Goal: Transaction & Acquisition: Purchase product/service

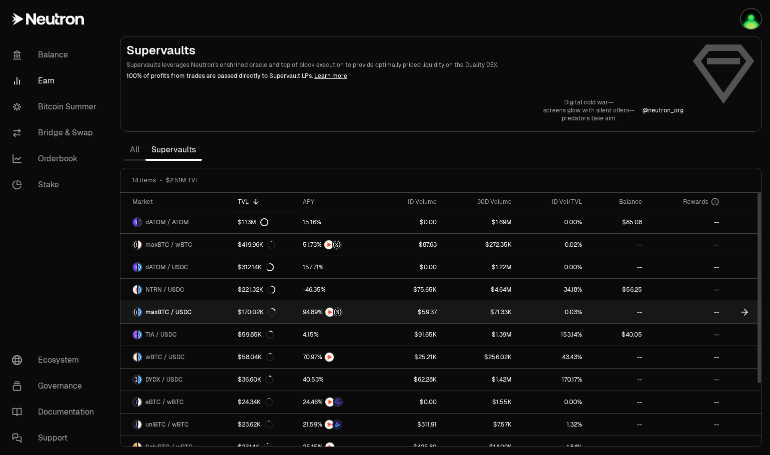
click at [746, 310] on icon at bounding box center [746, 312] width 3 height 6
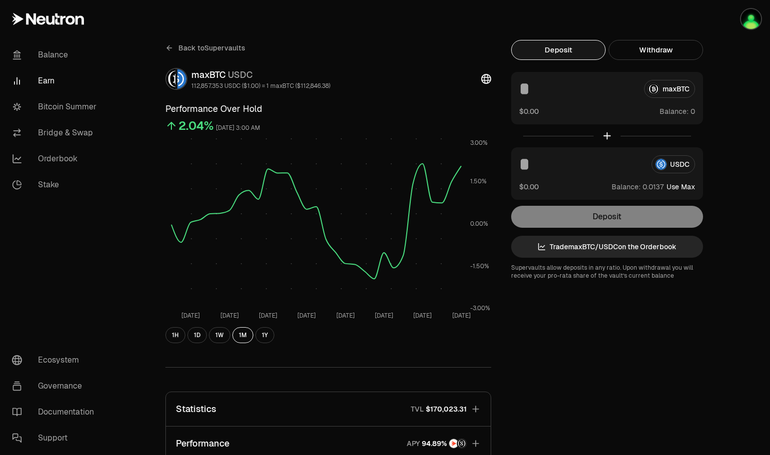
click at [63, 132] on link "Bridge & Swap" at bounding box center [56, 133] width 104 height 26
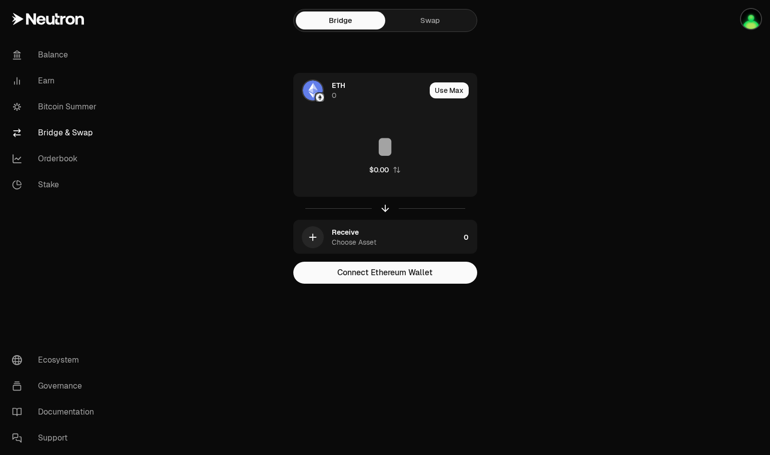
click at [444, 19] on link "Swap" at bounding box center [429, 20] width 89 height 18
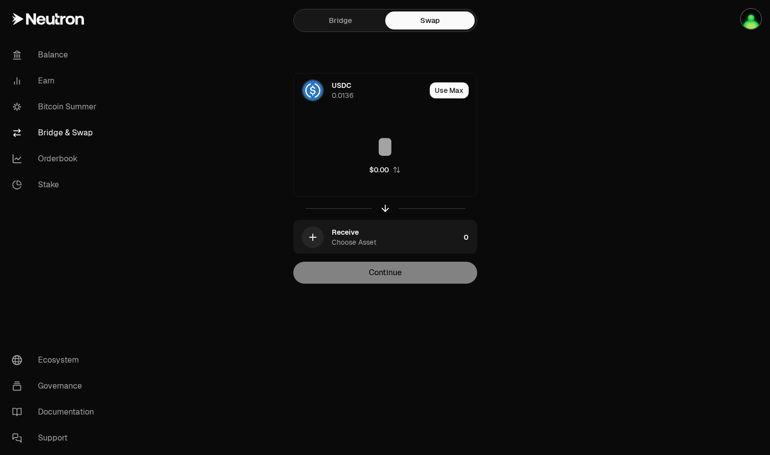
click at [463, 89] on button "Use Max" at bounding box center [449, 90] width 39 height 16
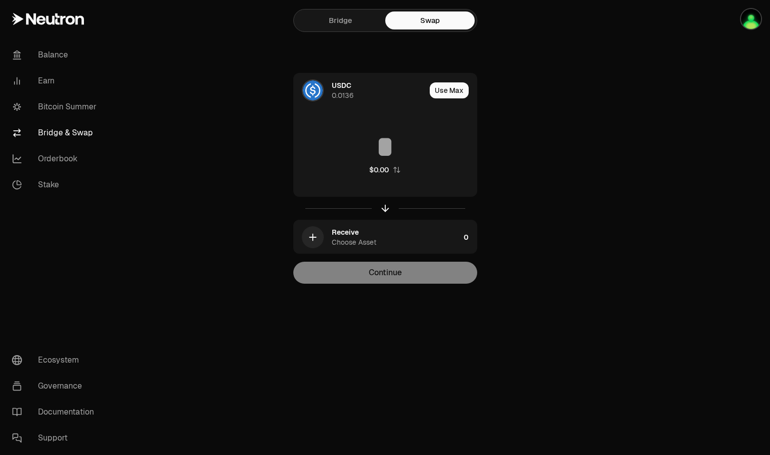
type input "********"
click at [455, 91] on div "Using Max" at bounding box center [449, 90] width 53 height 34
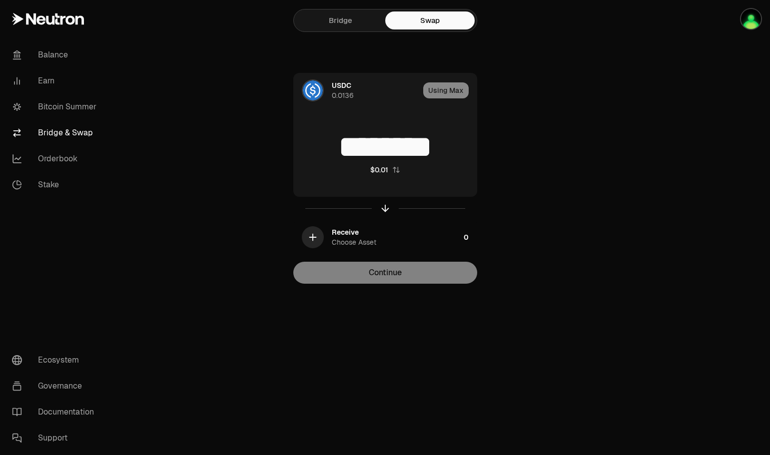
click at [315, 236] on icon "button" at bounding box center [312, 237] width 11 height 11
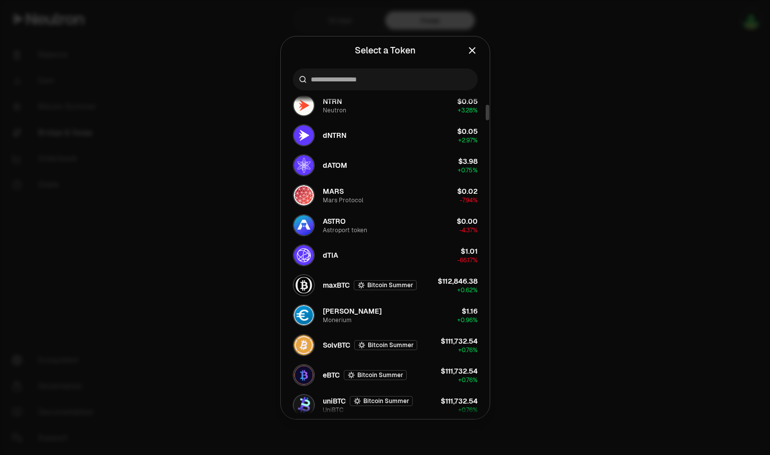
scroll to position [300, 0]
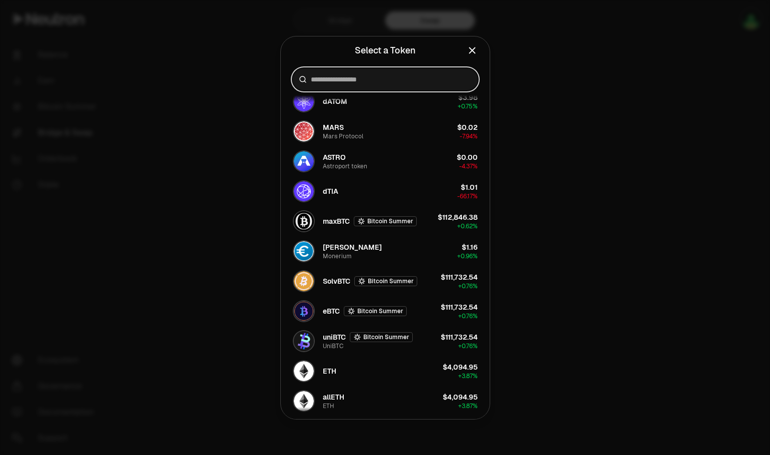
click at [324, 79] on input at bounding box center [391, 79] width 161 height 10
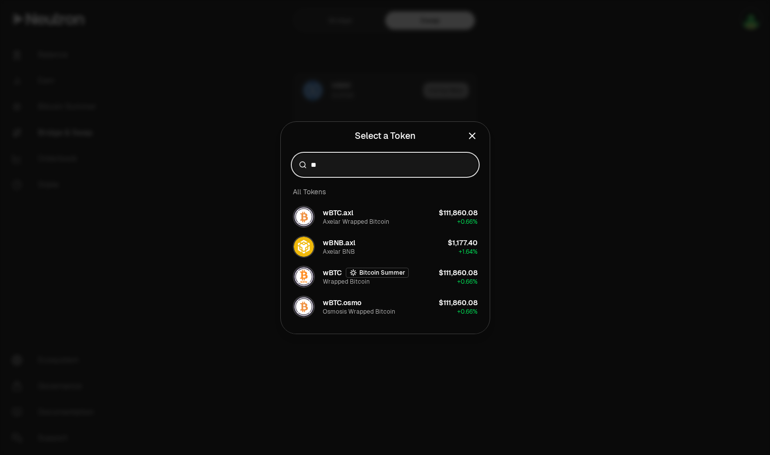
scroll to position [0, 0]
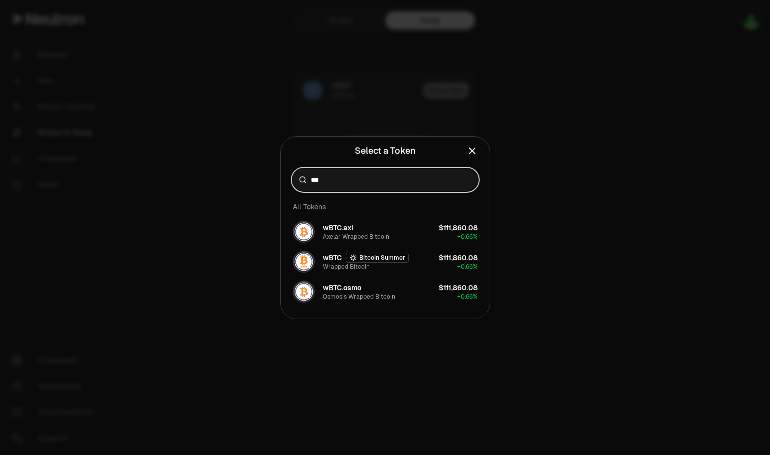
type input "***"
click at [340, 265] on div "Wrapped Bitcoin" at bounding box center [346, 267] width 47 height 8
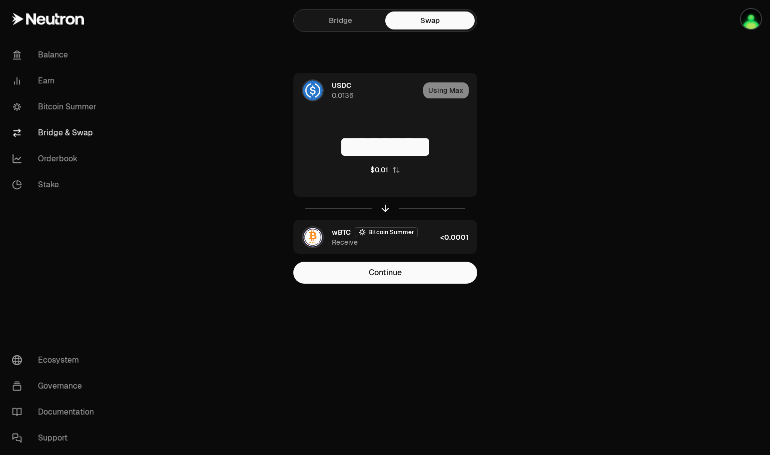
click at [383, 208] on icon "button" at bounding box center [385, 208] width 11 height 11
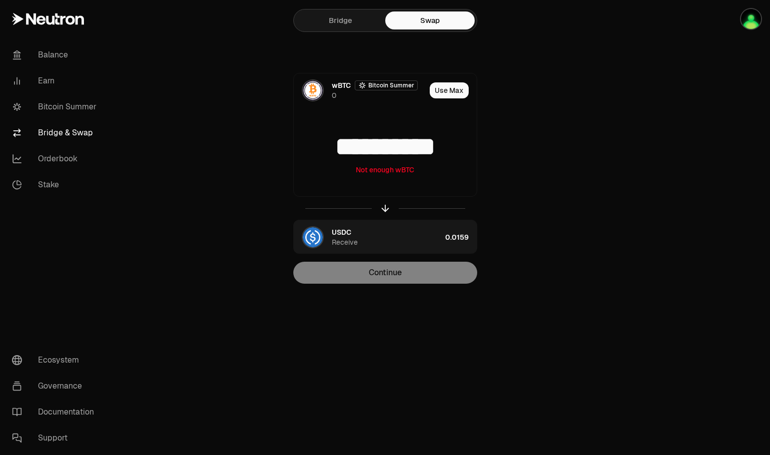
click at [442, 88] on button "Use Max" at bounding box center [449, 90] width 39 height 16
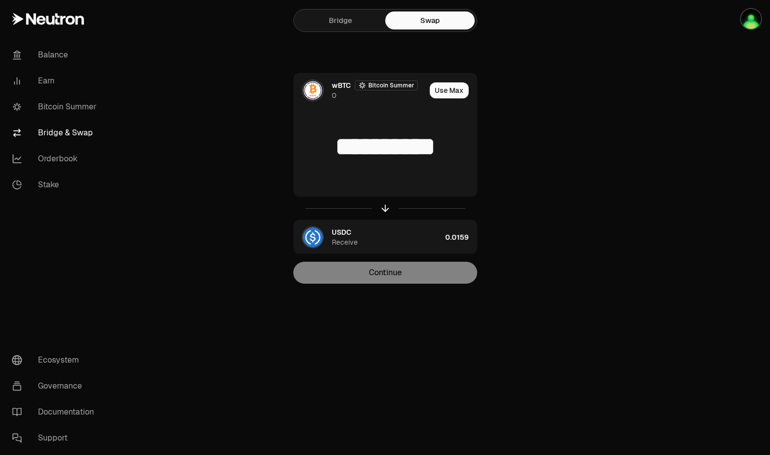
type input "*"
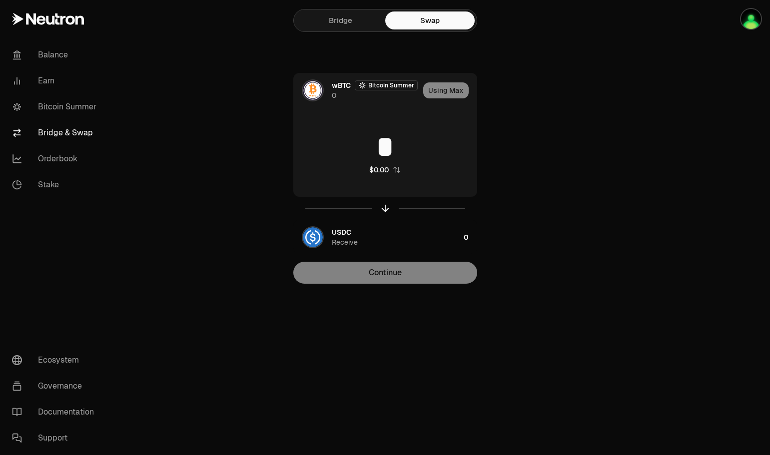
click at [373, 229] on div "USDC Receive" at bounding box center [396, 237] width 128 height 20
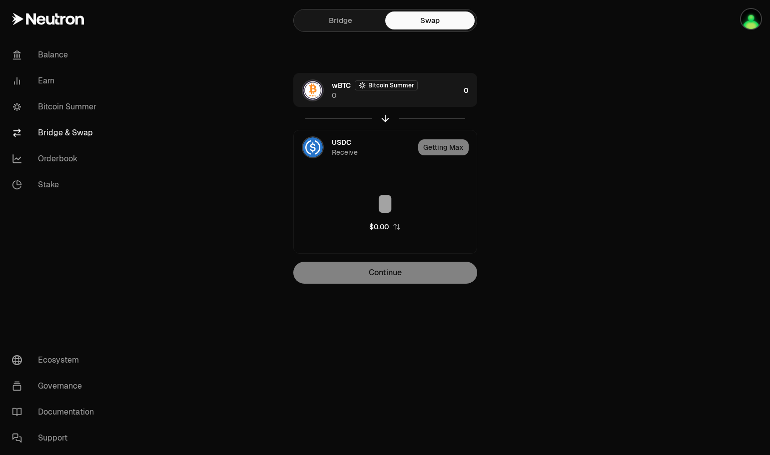
click at [456, 147] on div "Getting Max" at bounding box center [447, 147] width 58 height 34
click at [449, 150] on div "Getting Max" at bounding box center [447, 147] width 58 height 34
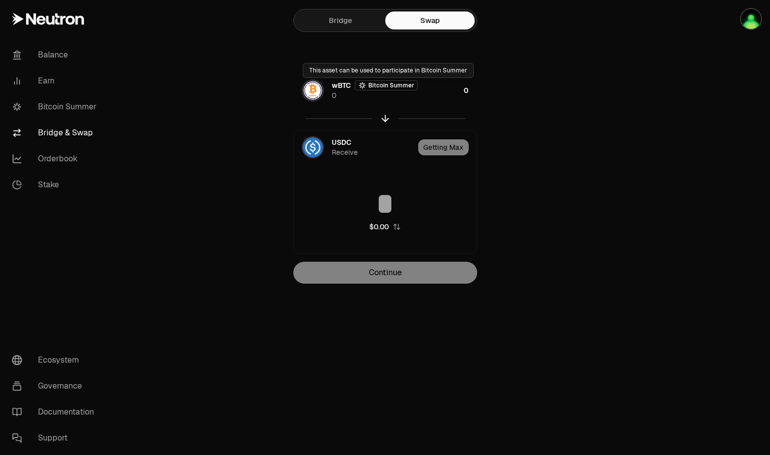
click at [385, 83] on div "Bitcoin Summer" at bounding box center [386, 85] width 63 height 10
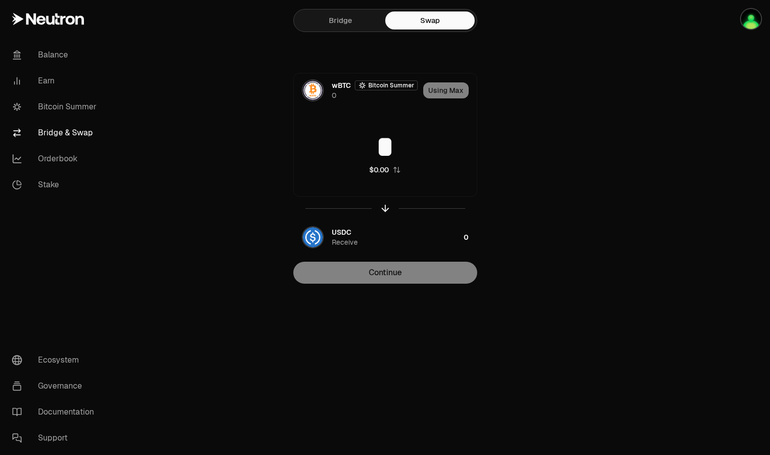
click at [385, 83] on div "Bitcoin Summer" at bounding box center [386, 85] width 63 height 10
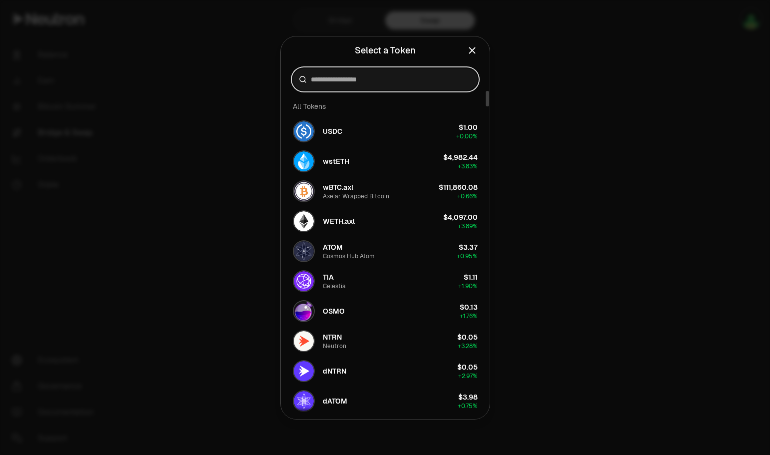
click at [336, 76] on input at bounding box center [391, 79] width 161 height 10
click at [348, 130] on button "USDC $1.00 + 0.00%" at bounding box center [385, 131] width 197 height 30
type input "********"
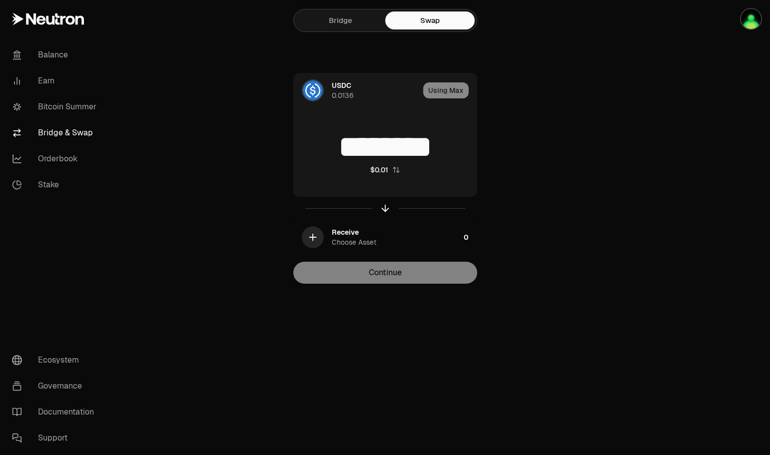
click at [70, 105] on link "Bitcoin Summer" at bounding box center [56, 107] width 104 height 26
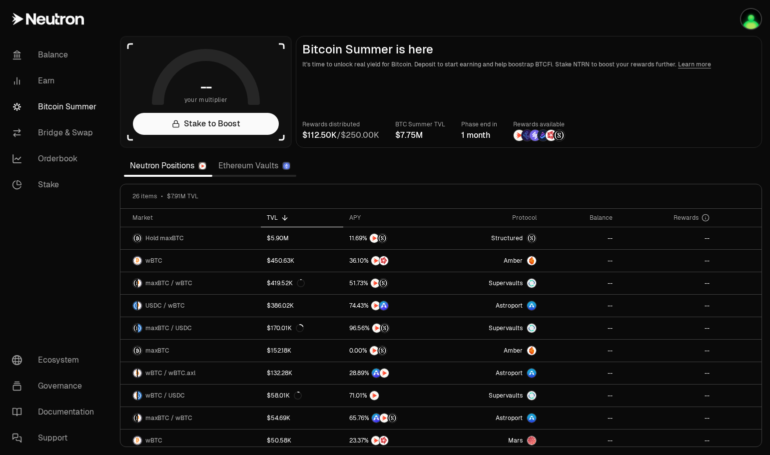
click at [76, 132] on link "Bridge & Swap" at bounding box center [56, 133] width 104 height 26
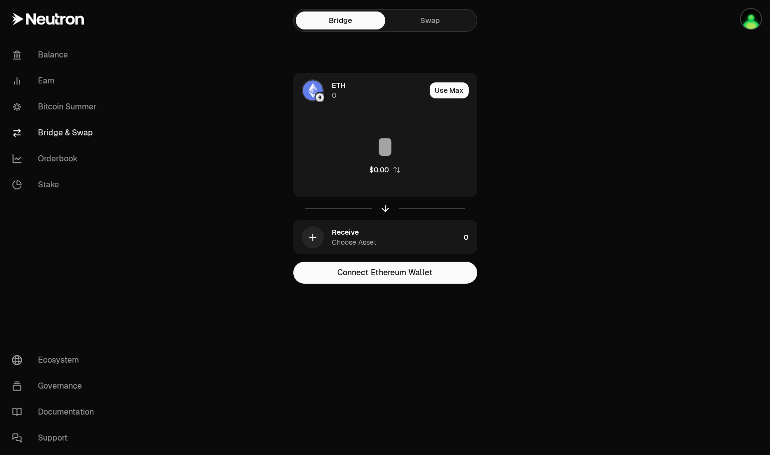
click at [426, 24] on link "Swap" at bounding box center [429, 20] width 89 height 18
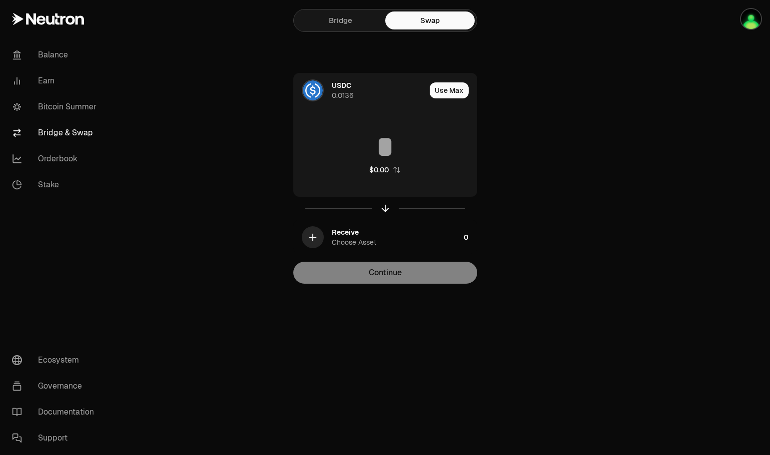
click at [307, 235] on icon "button" at bounding box center [312, 237] width 11 height 11
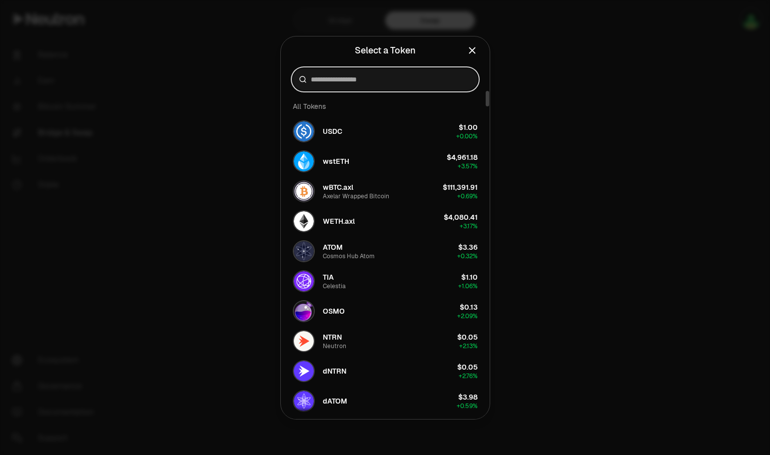
click at [350, 81] on input at bounding box center [391, 79] width 161 height 10
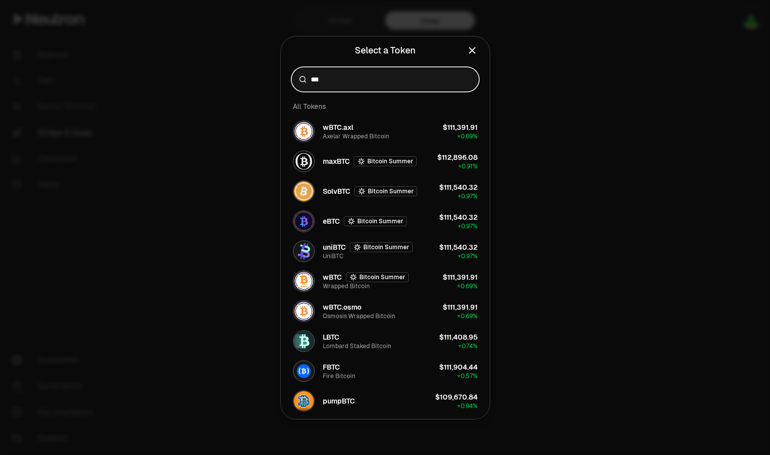
type input "***"
click at [471, 51] on icon "Close" at bounding box center [471, 49] width 5 height 5
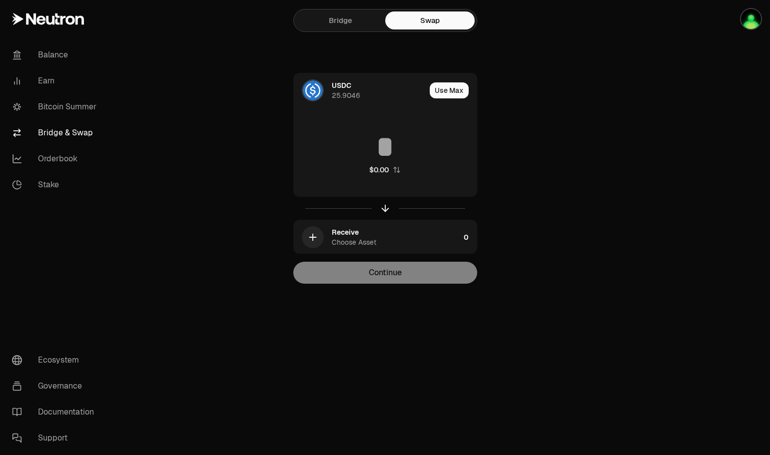
click at [58, 104] on link "Bitcoin Summer" at bounding box center [56, 107] width 104 height 26
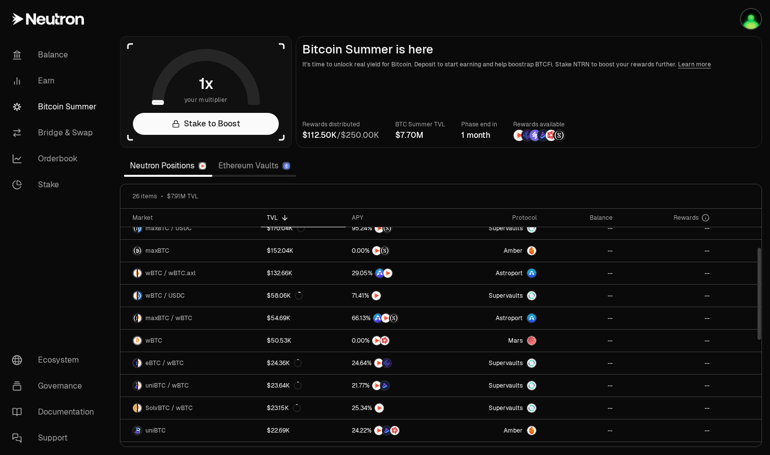
scroll to position [50, 0]
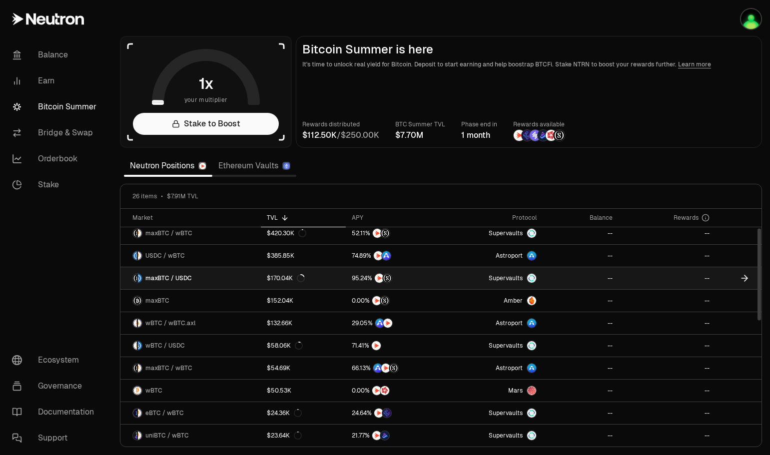
click at [174, 276] on span "maxBTC / USDC" at bounding box center [168, 278] width 46 height 8
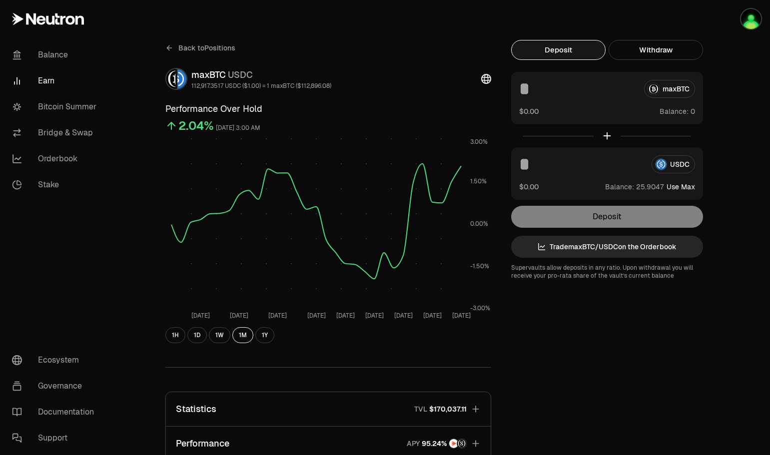
click at [688, 185] on button "Use Max" at bounding box center [681, 187] width 28 height 10
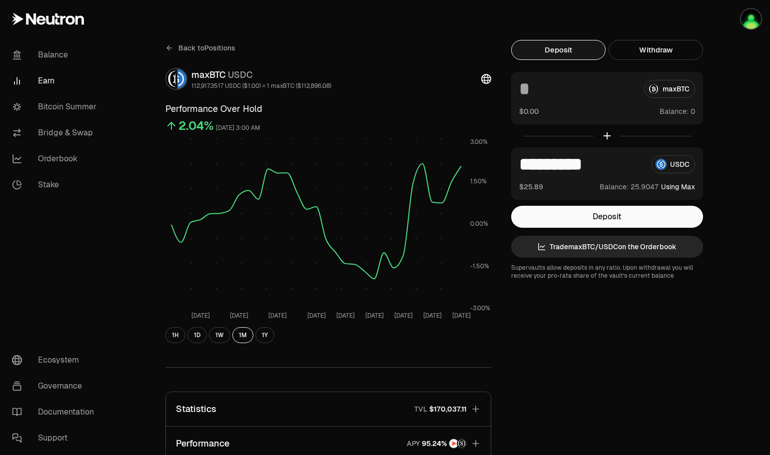
type input "*********"
click at [586, 213] on button "Deposit" at bounding box center [607, 217] width 192 height 22
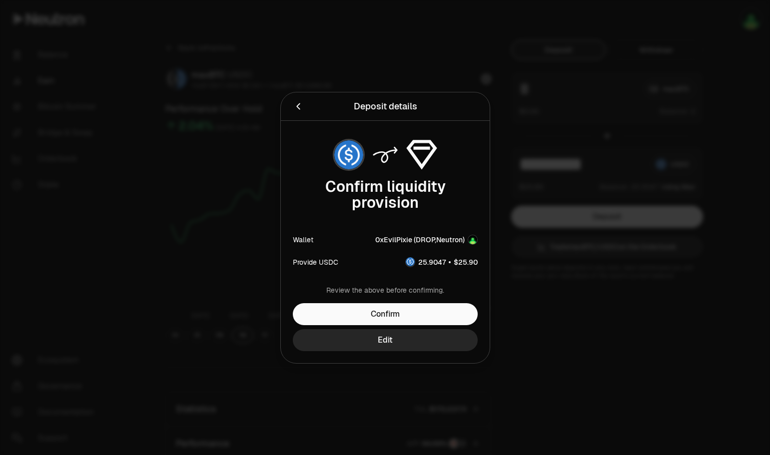
click at [397, 317] on button "Confirm" at bounding box center [385, 314] width 185 height 22
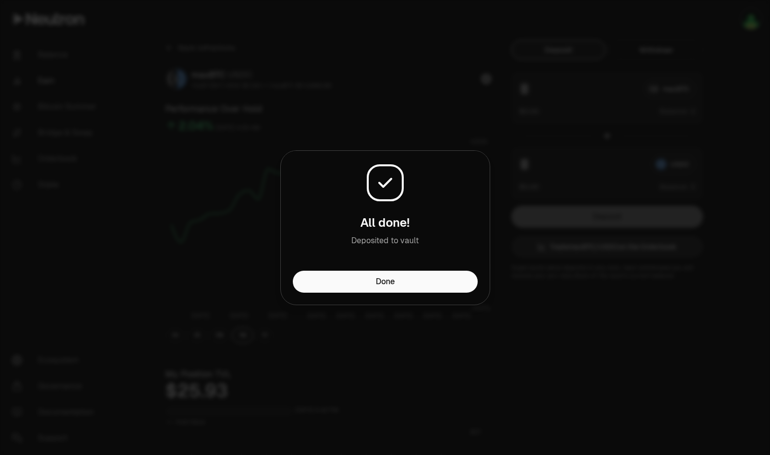
click at [368, 282] on button "Done" at bounding box center [385, 282] width 185 height 22
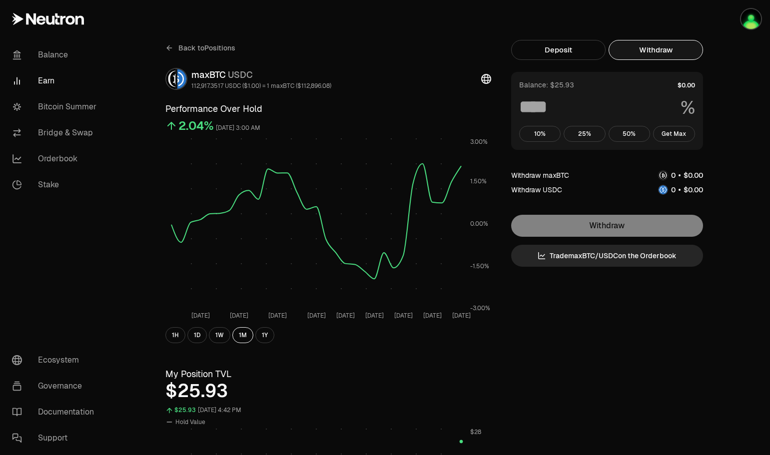
click at [658, 48] on button "Withdraw" at bounding box center [656, 50] width 94 height 20
click at [681, 134] on button "Get Max" at bounding box center [674, 134] width 42 height 16
type input "***"
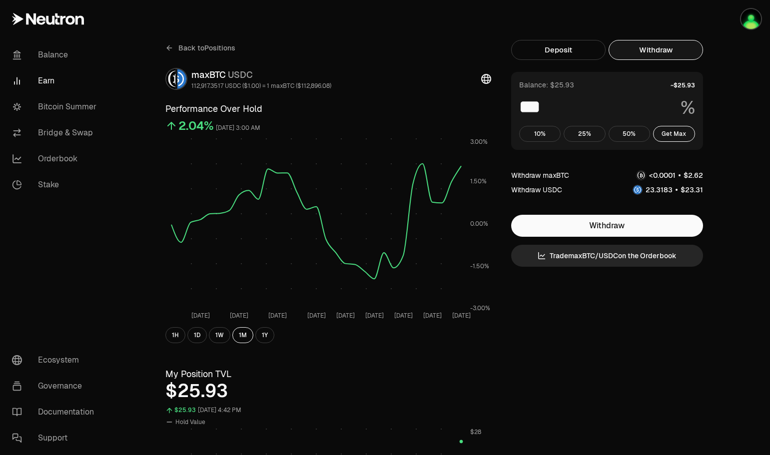
click at [63, 106] on link "Bitcoin Summer" at bounding box center [56, 107] width 104 height 26
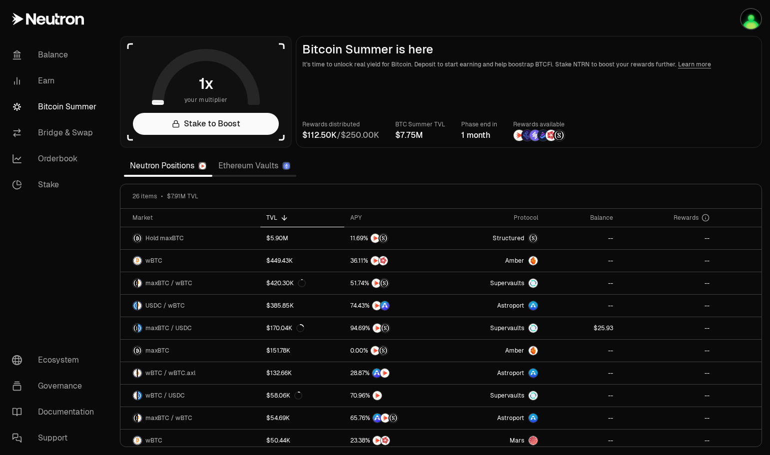
click at [48, 158] on link "Orderbook" at bounding box center [56, 159] width 104 height 26
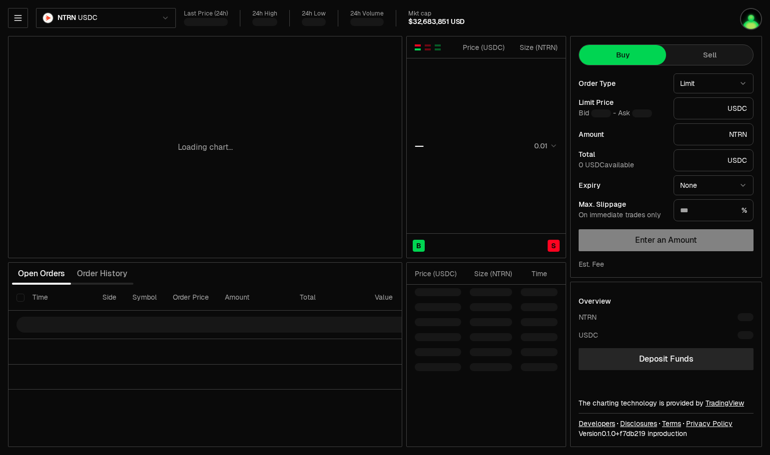
type input "********"
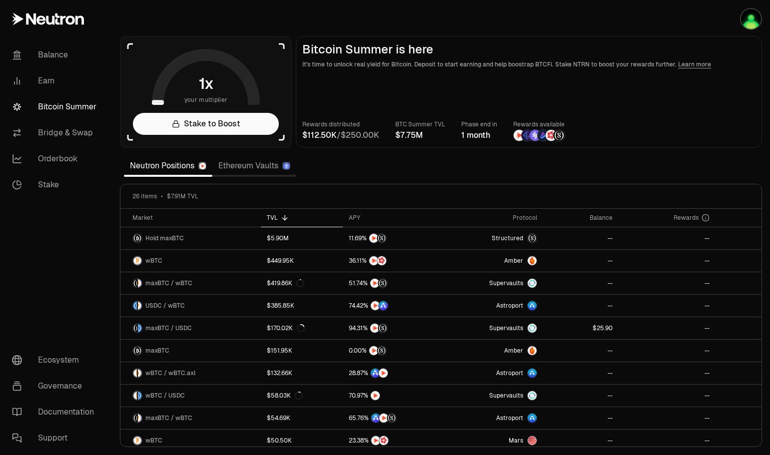
click at [192, 128] on link "Stake to Boost" at bounding box center [206, 124] width 146 height 22
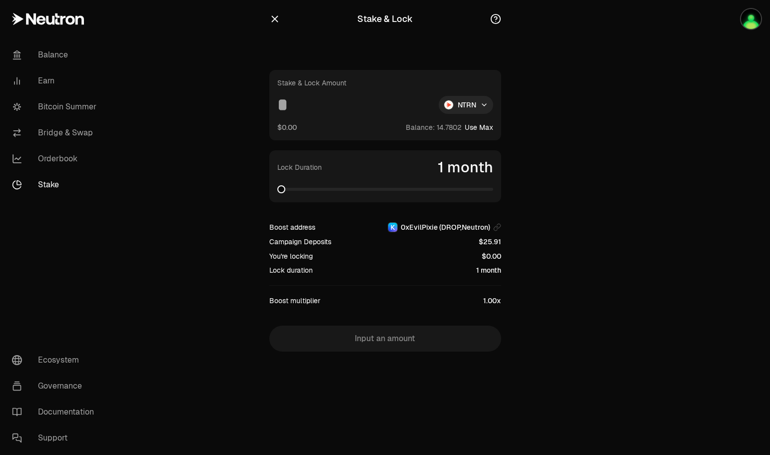
click at [490, 128] on button "Use Max" at bounding box center [479, 127] width 28 height 10
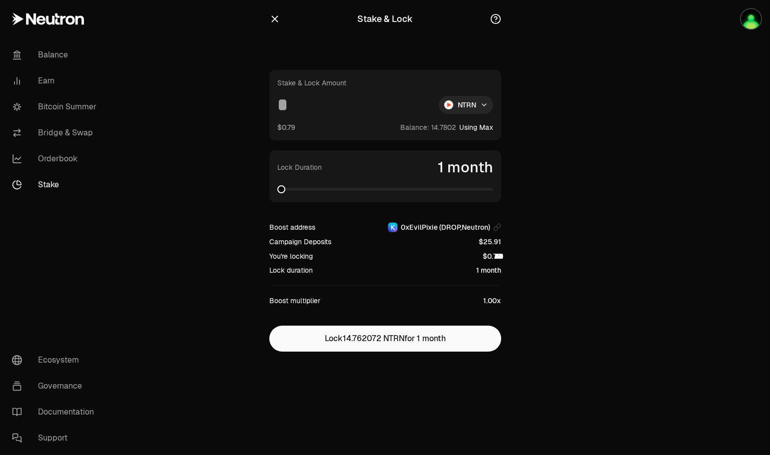
type input "*********"
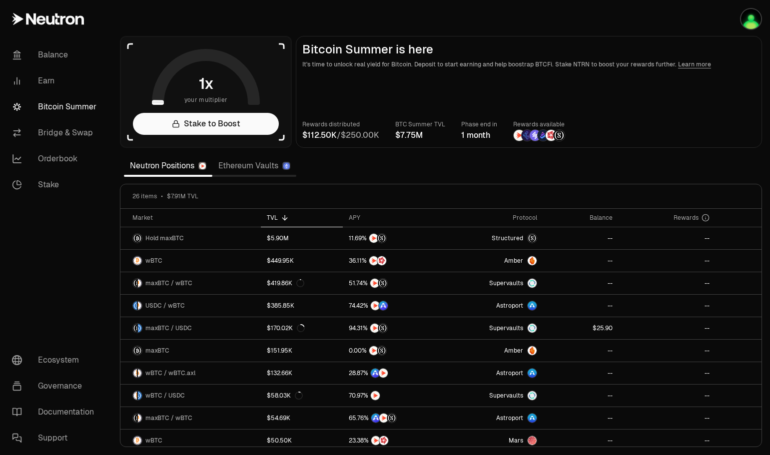
click at [219, 125] on link "Stake to Boost" at bounding box center [206, 124] width 146 height 22
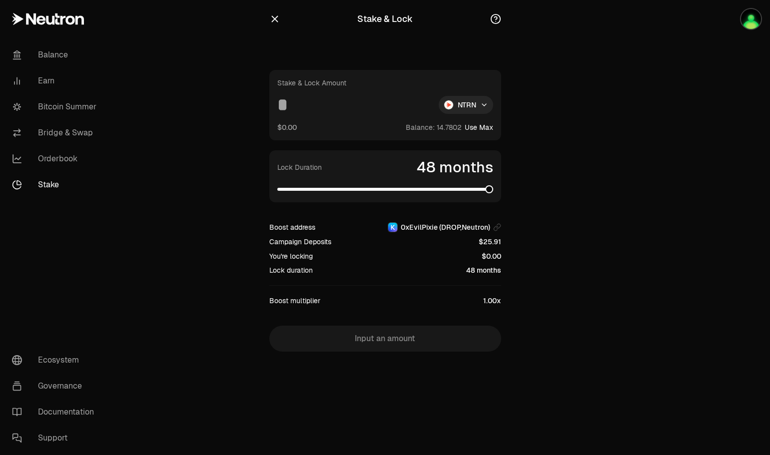
click at [493, 193] on span at bounding box center [489, 189] width 8 height 8
click at [349, 190] on span at bounding box center [313, 189] width 72 height 3
click at [318, 188] on span at bounding box center [297, 189] width 41 height 3
click at [282, 189] on span at bounding box center [279, 189] width 4 height 3
click at [277, 185] on span at bounding box center [281, 189] width 8 height 8
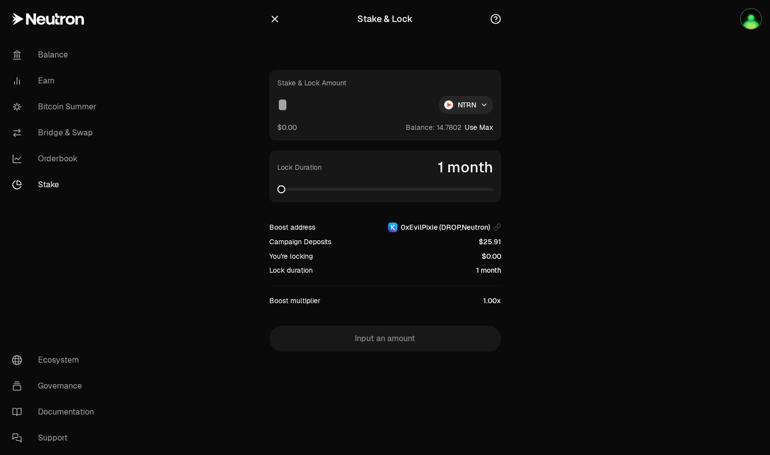
click at [274, 19] on icon "button" at bounding box center [274, 18] width 11 height 11
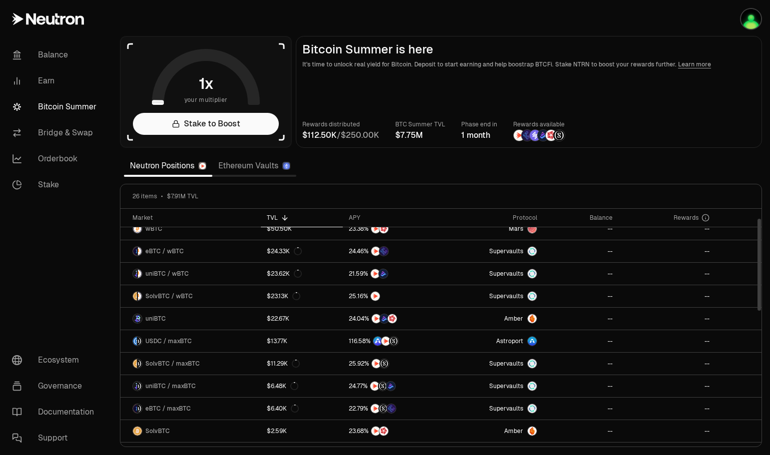
scroll to position [15, 0]
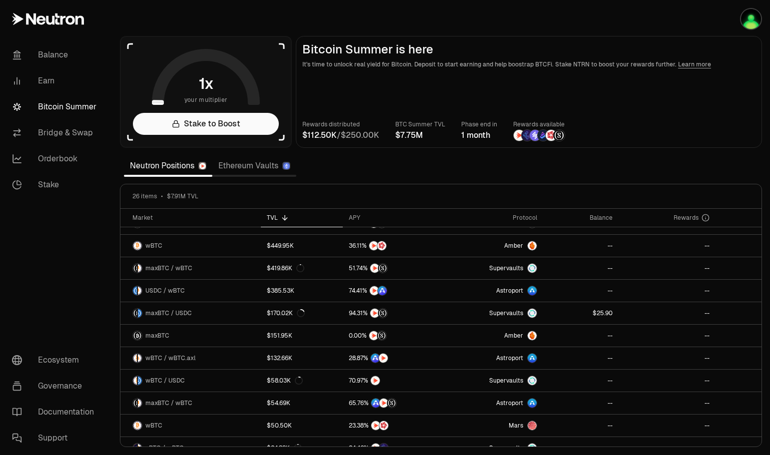
click at [146, 165] on link "Neutron Positions" at bounding box center [168, 166] width 88 height 20
click at [48, 81] on link "Earn" at bounding box center [56, 81] width 104 height 26
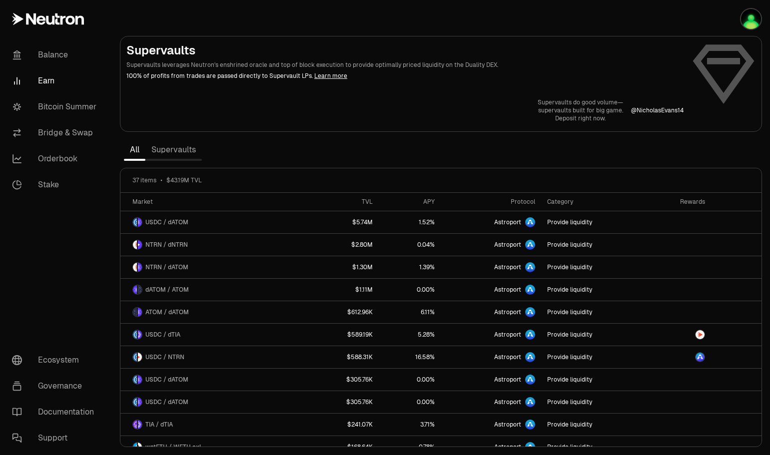
click at [176, 154] on link "Supervaults" at bounding box center [173, 150] width 56 height 20
